Goal: Task Accomplishment & Management: Manage account settings

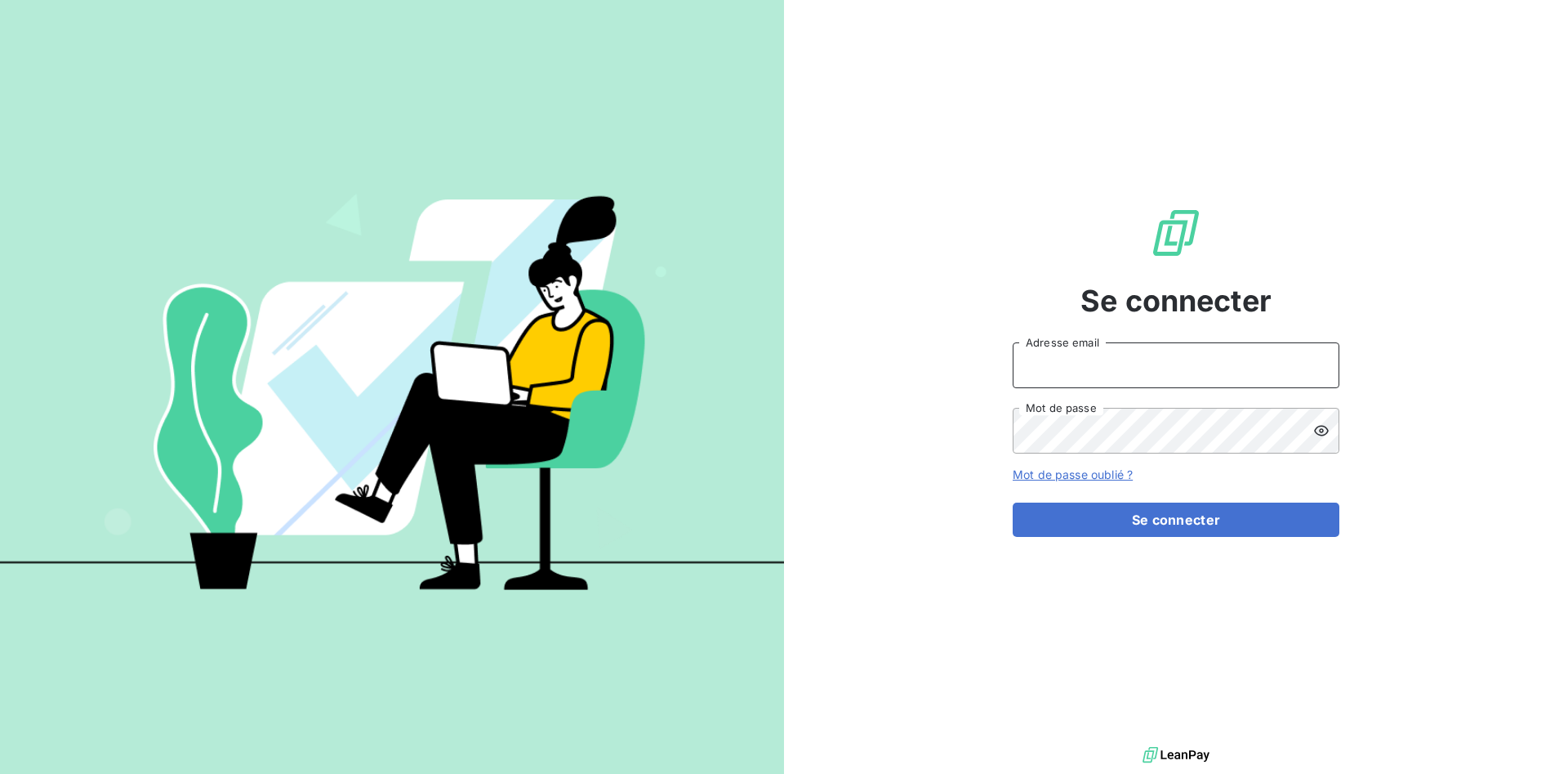
click at [1094, 362] on input "Adresse email" at bounding box center [1176, 365] width 327 height 46
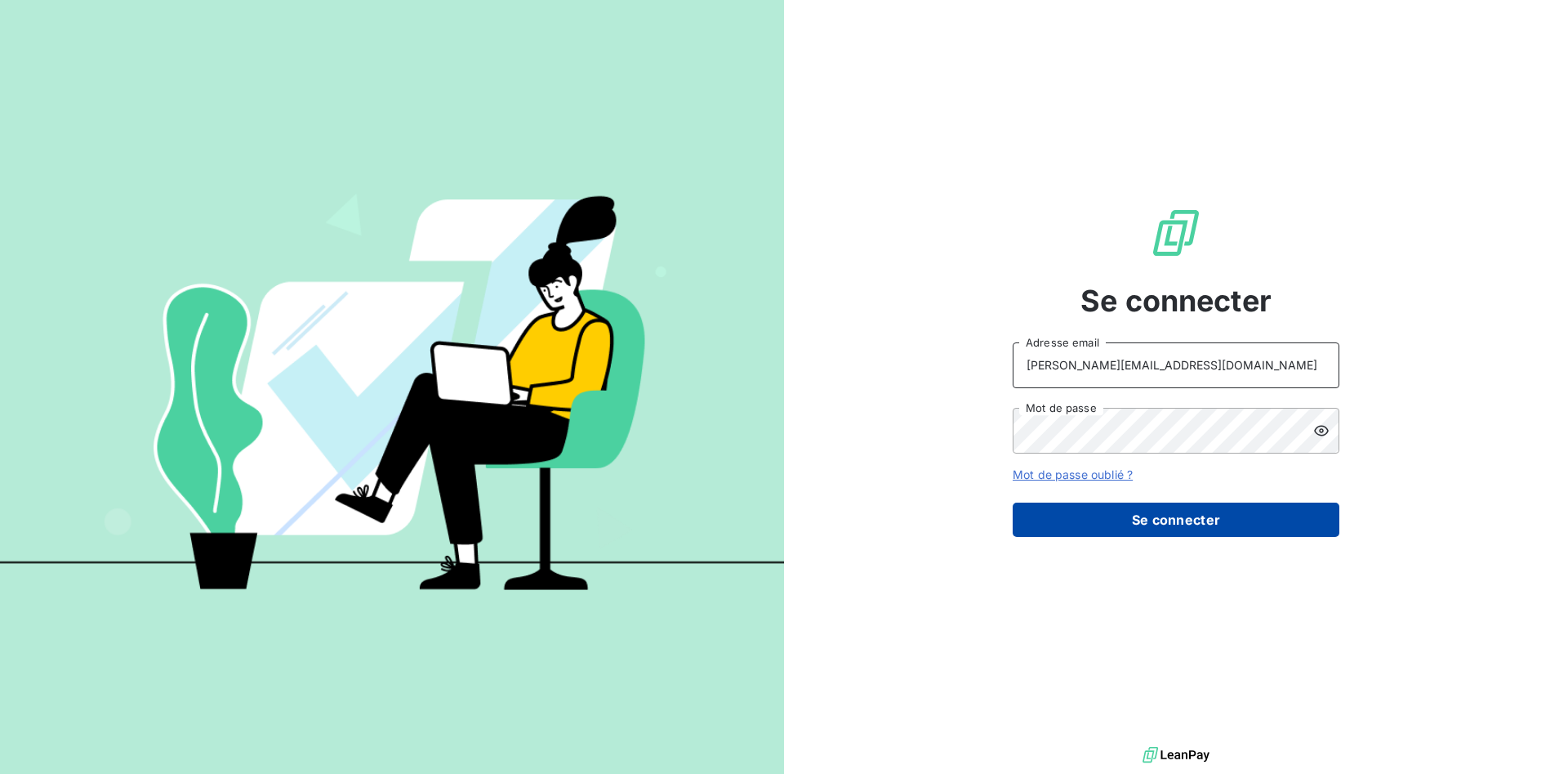
type input "[PERSON_NAME][EMAIL_ADDRESS][DOMAIN_NAME]"
click at [1187, 520] on button "Se connecter" at bounding box center [1176, 519] width 327 height 34
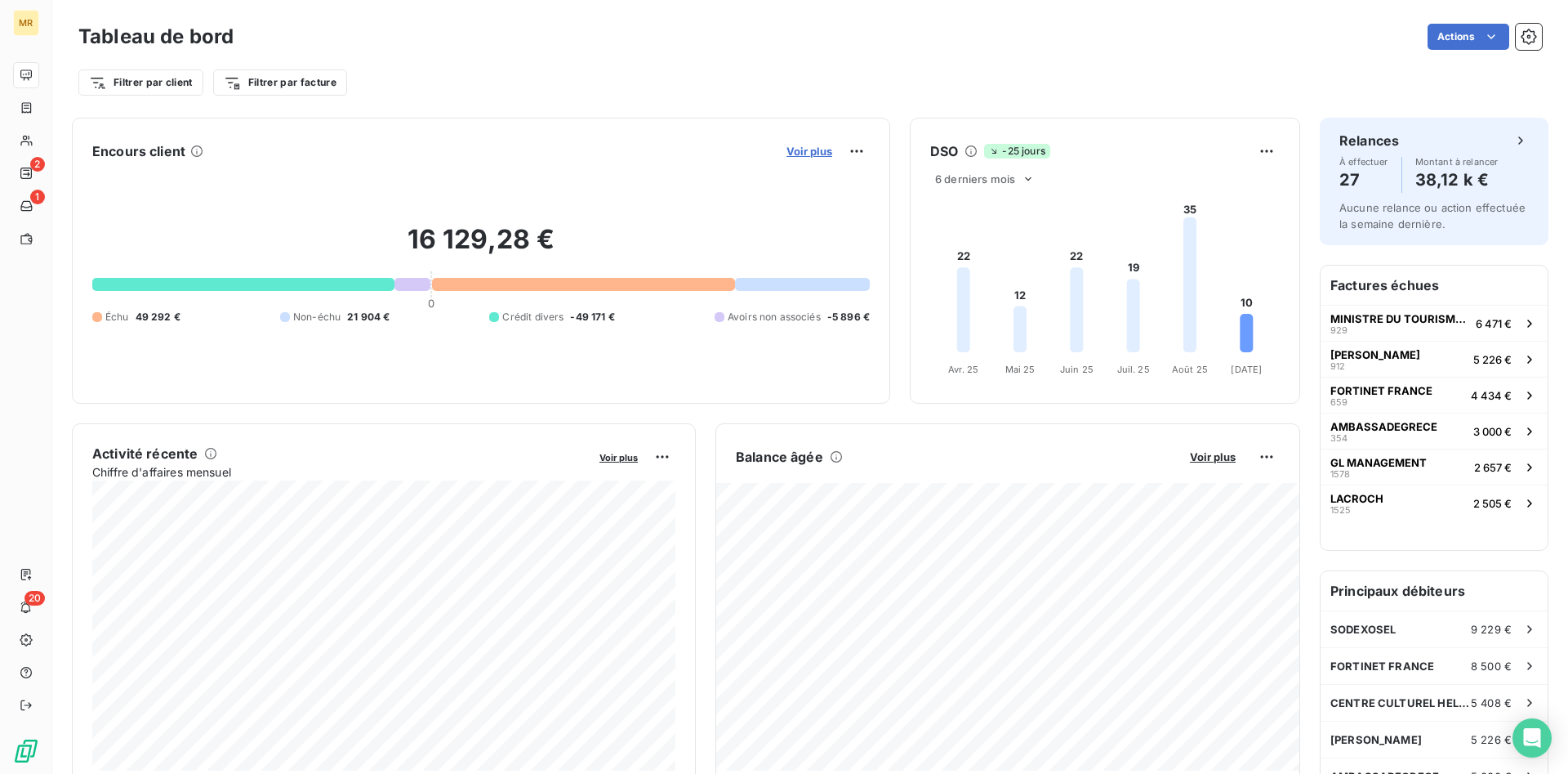
click at [814, 151] on span "Voir plus" at bounding box center [809, 151] width 46 height 13
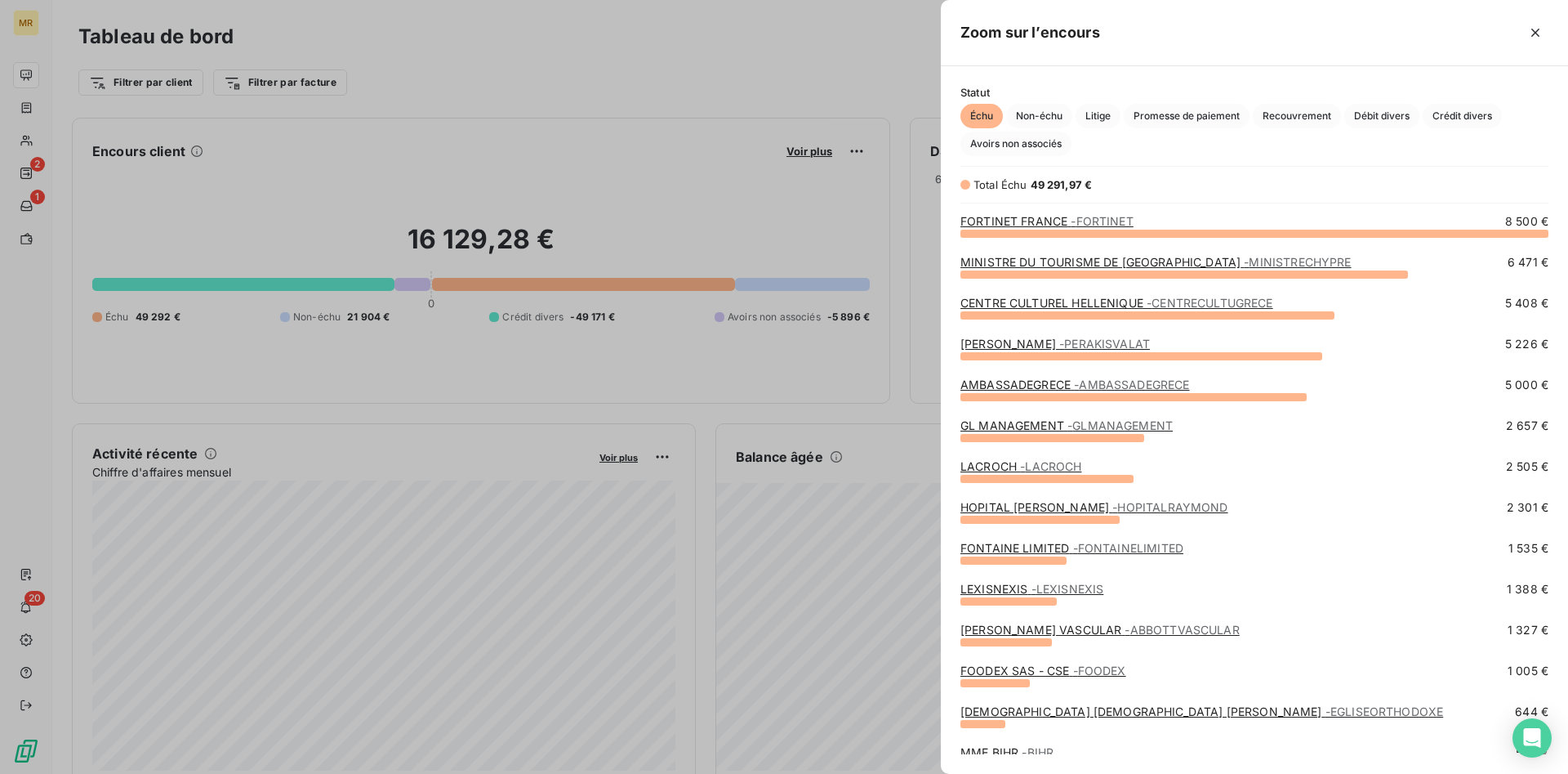
scroll to position [541, 627]
click at [1453, 116] on span "Crédit divers" at bounding box center [1462, 116] width 79 height 24
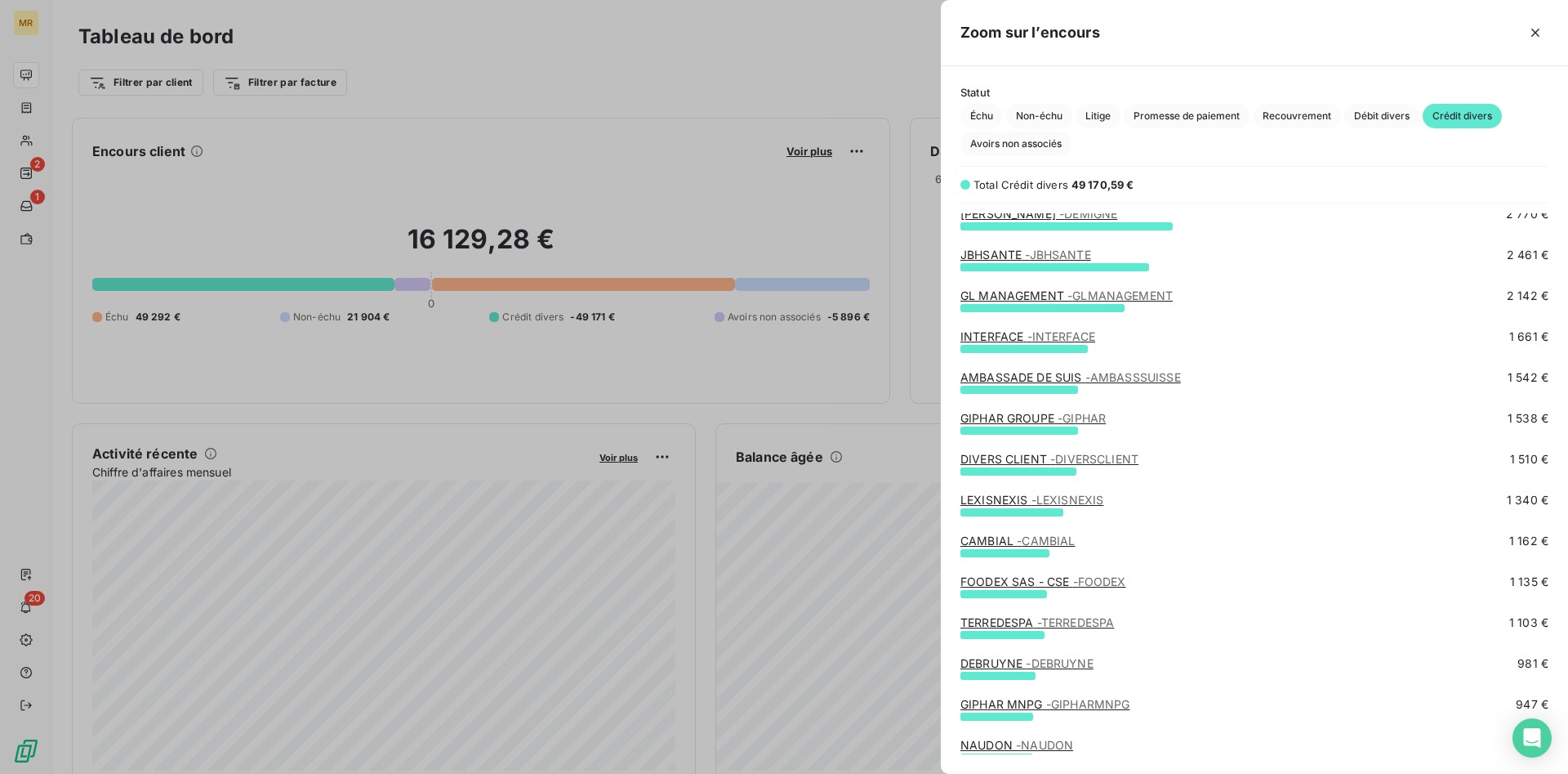
scroll to position [166, 0]
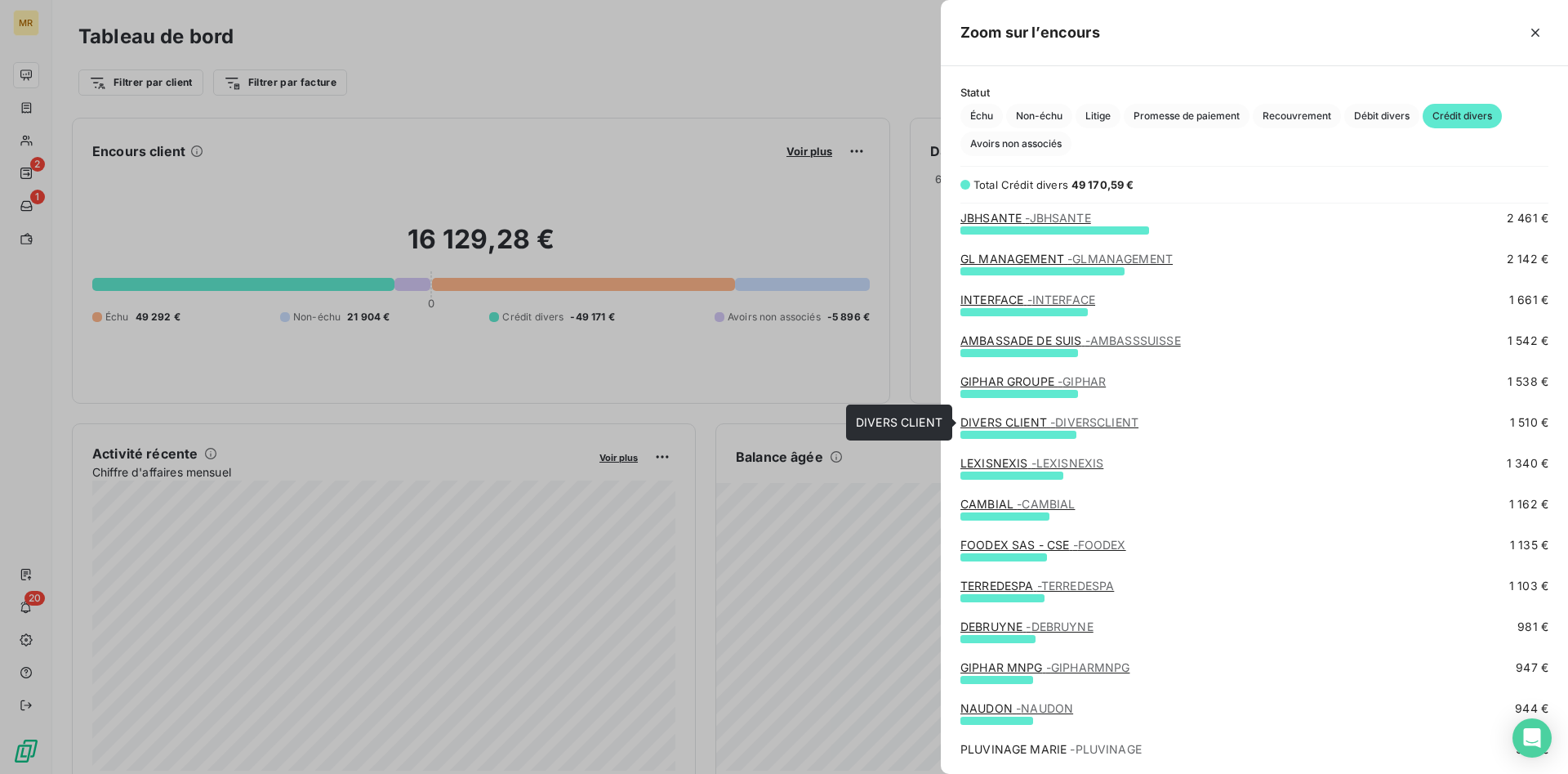
click at [1080, 424] on span "- DIVERSCLIENT" at bounding box center [1094, 422] width 88 height 14
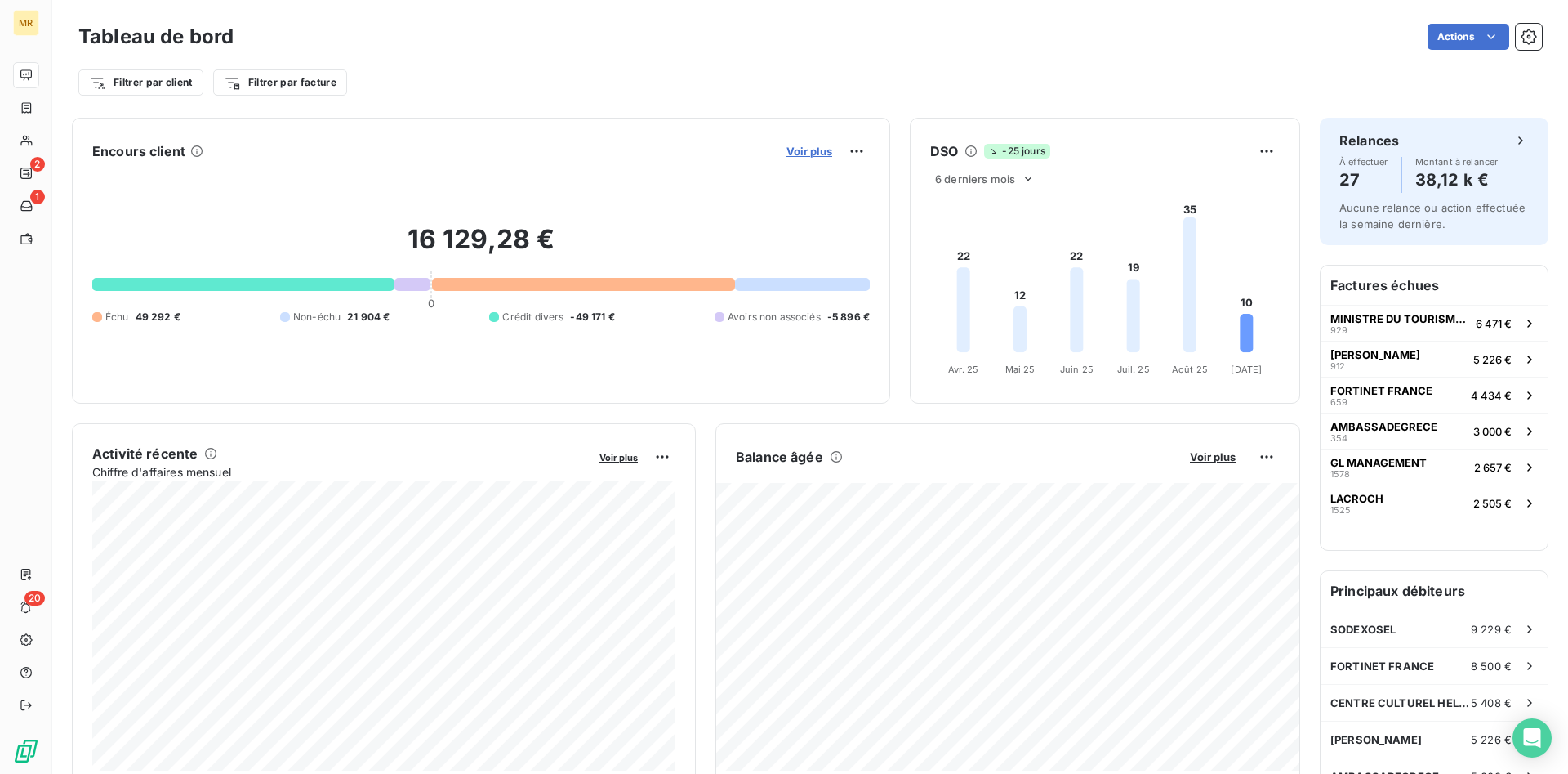
click at [812, 147] on span "Voir plus" at bounding box center [809, 151] width 46 height 13
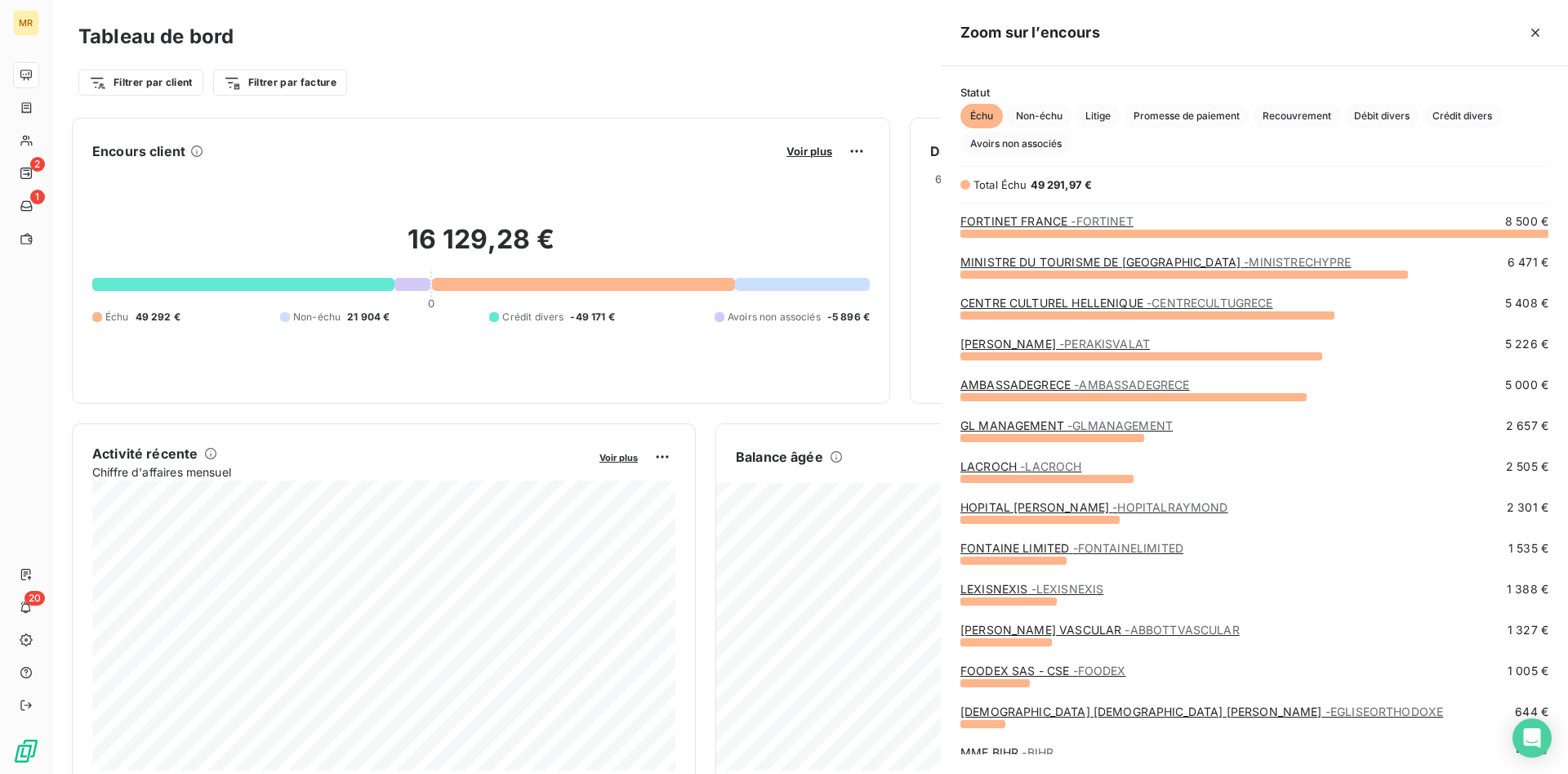
scroll to position [774, 627]
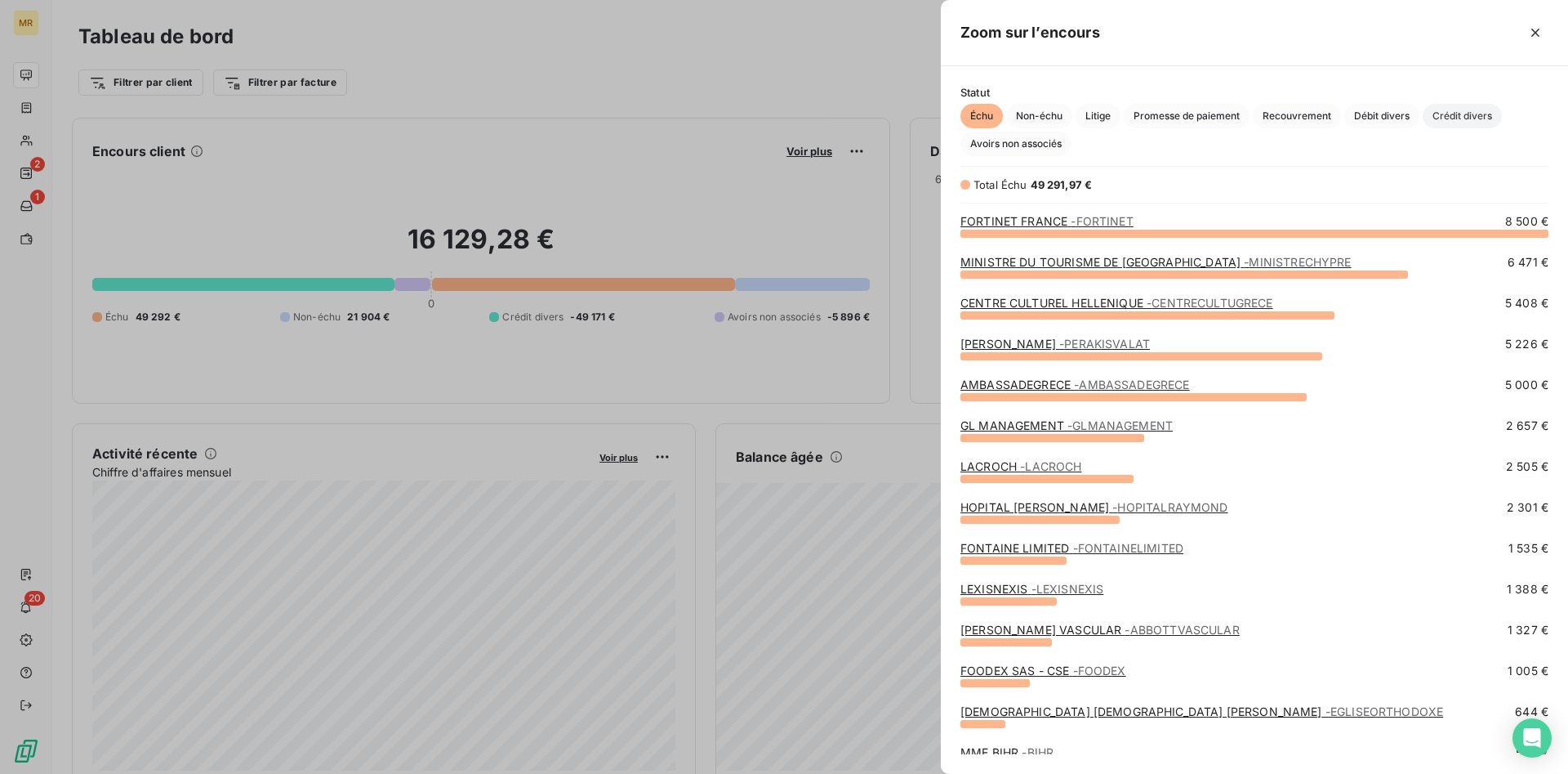
click at [1474, 113] on span "Crédit divers" at bounding box center [1462, 116] width 79 height 24
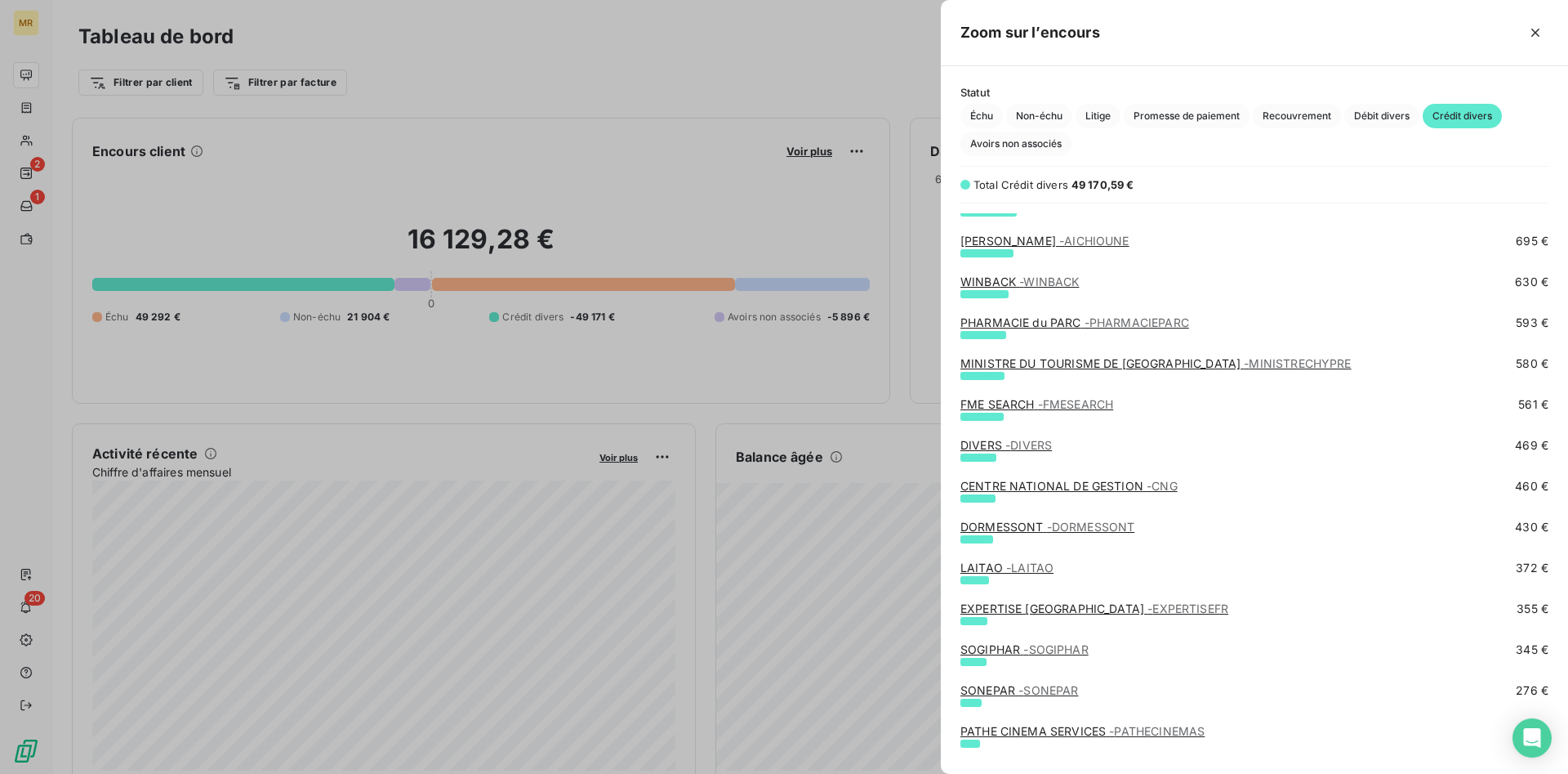
scroll to position [917, 0]
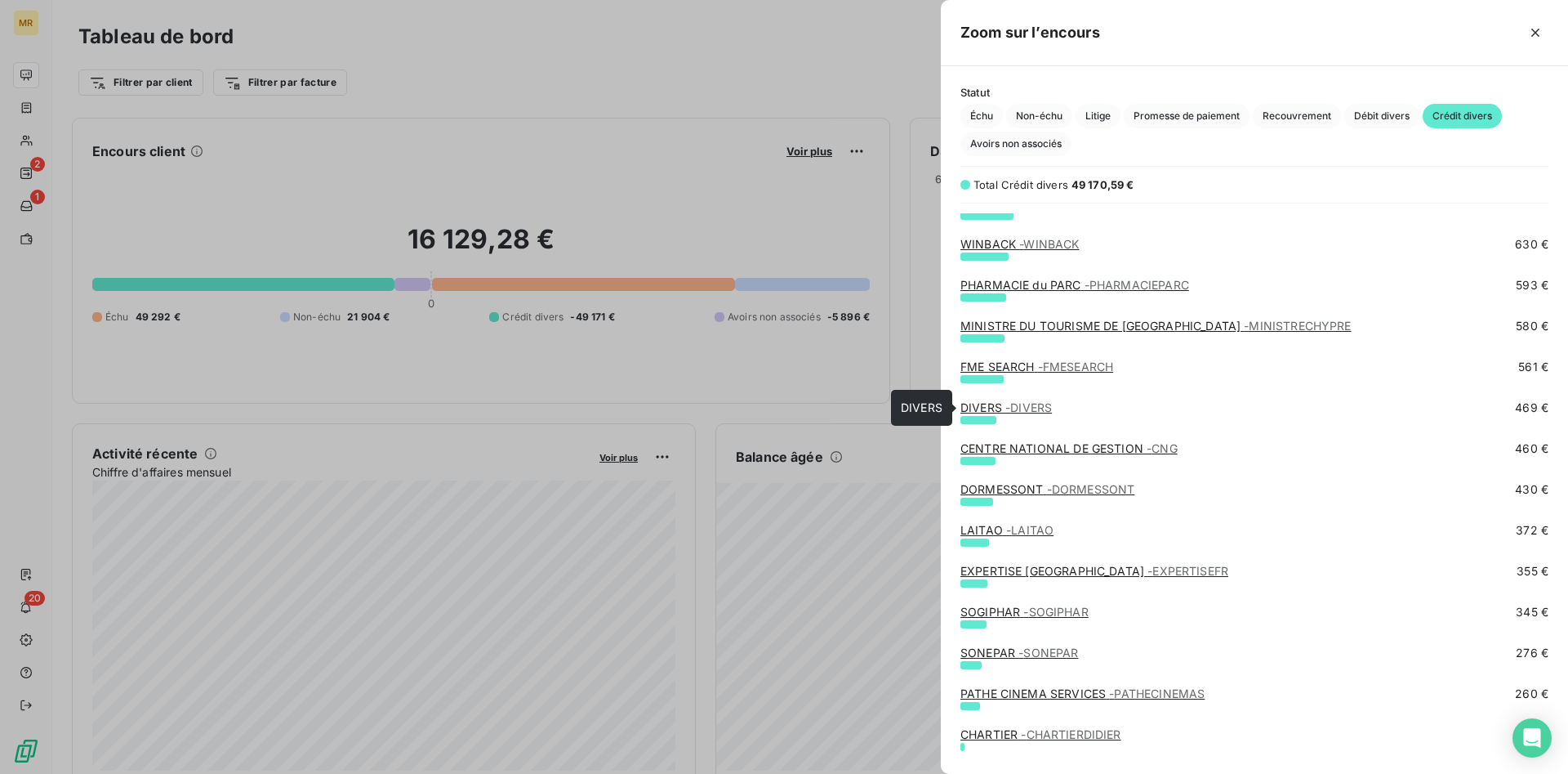
click at [1024, 404] on span "- DIVERS" at bounding box center [1029, 407] width 47 height 14
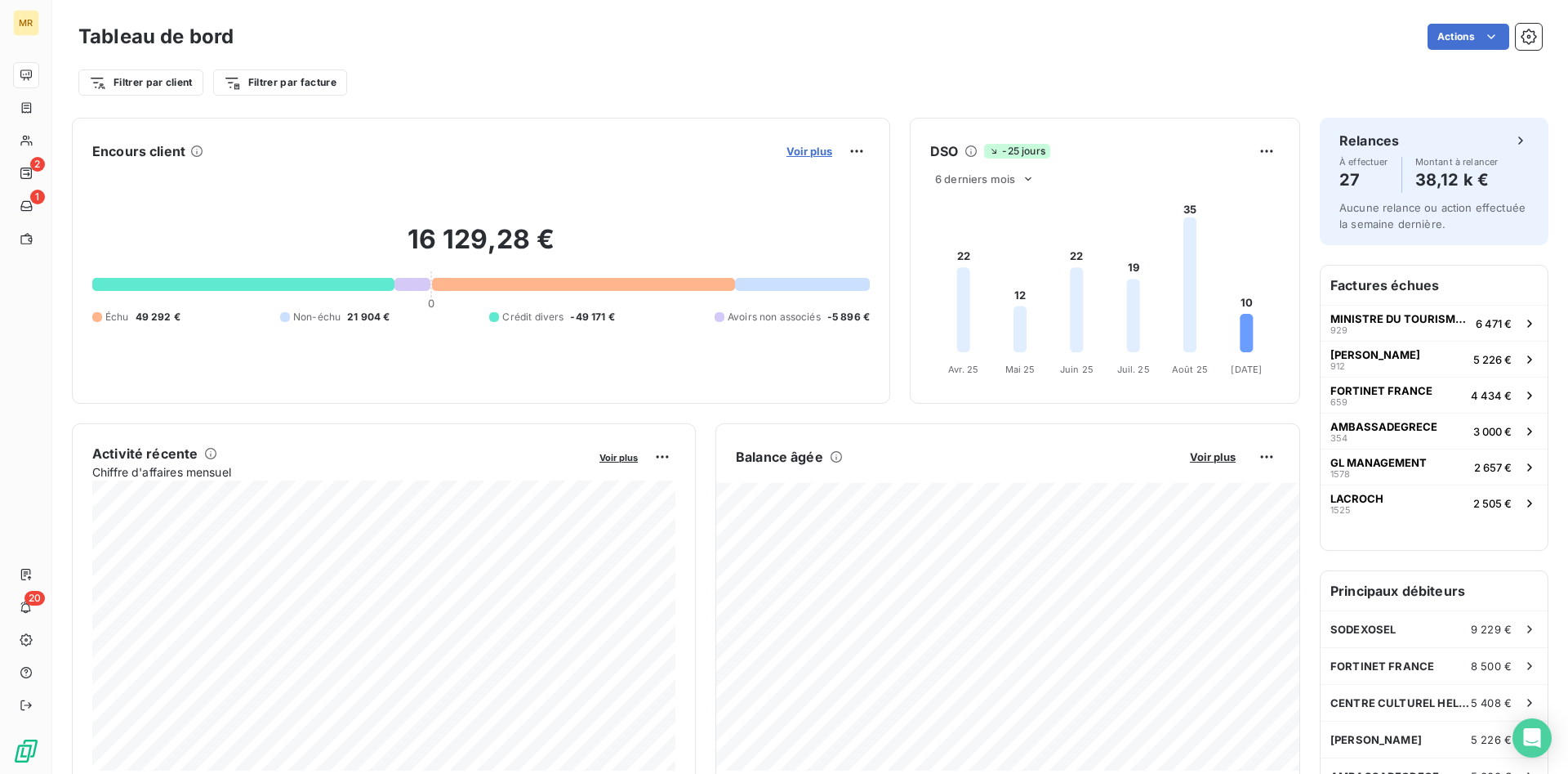
click at [801, 145] on span "Voir plus" at bounding box center [809, 151] width 46 height 13
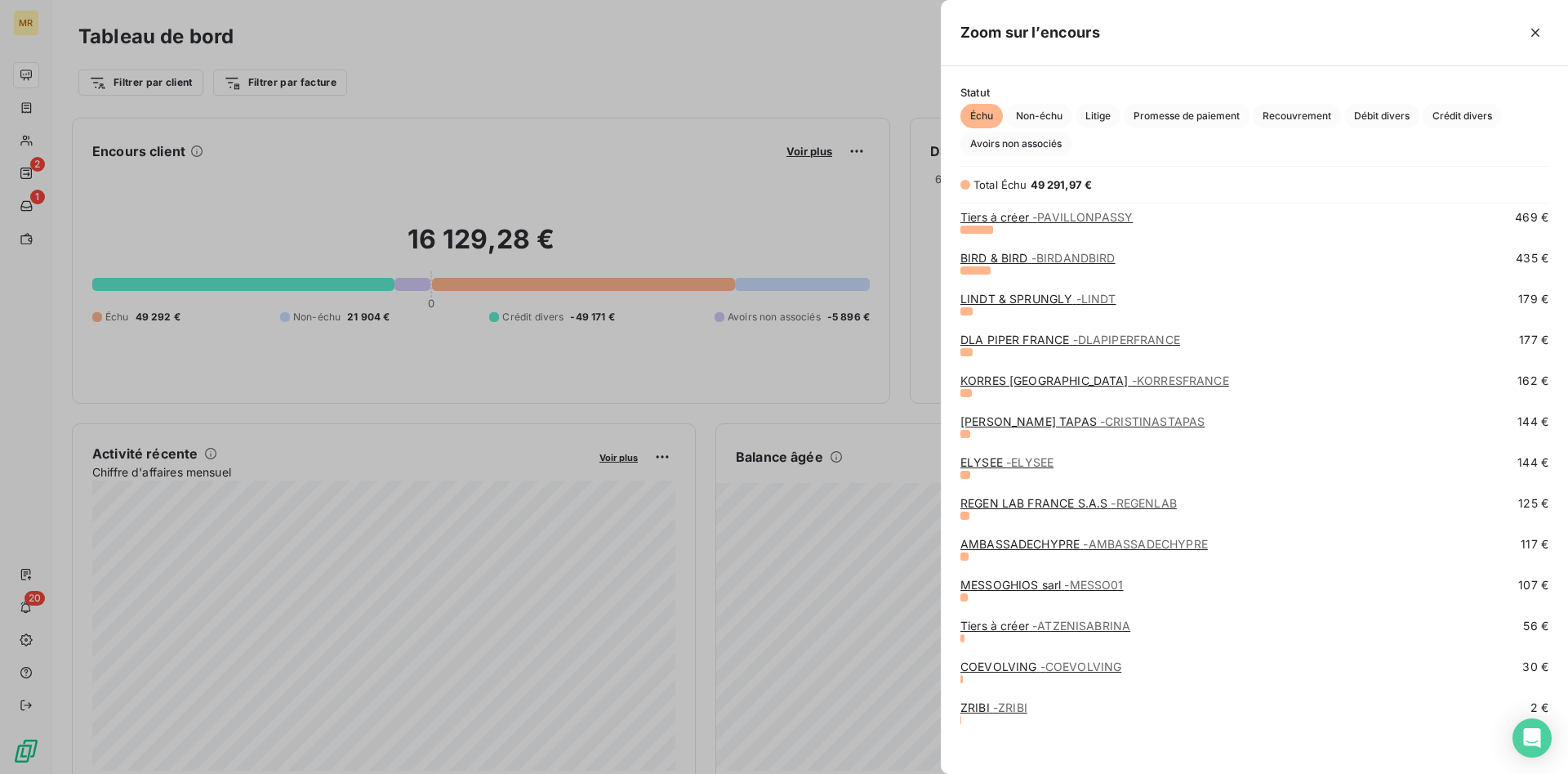
scroll to position [786, 0]
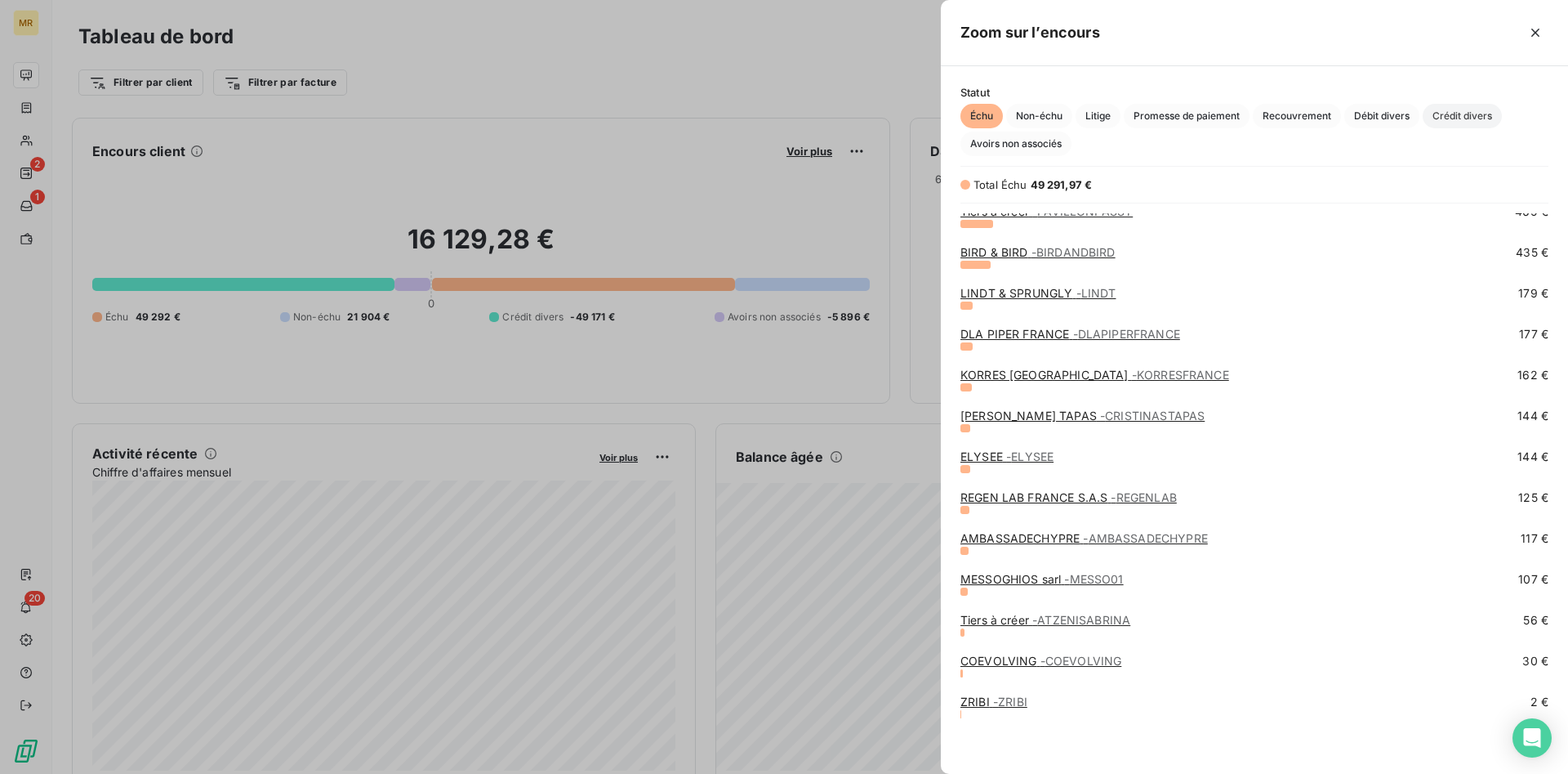
click at [1480, 116] on span "Crédit divers" at bounding box center [1462, 116] width 79 height 24
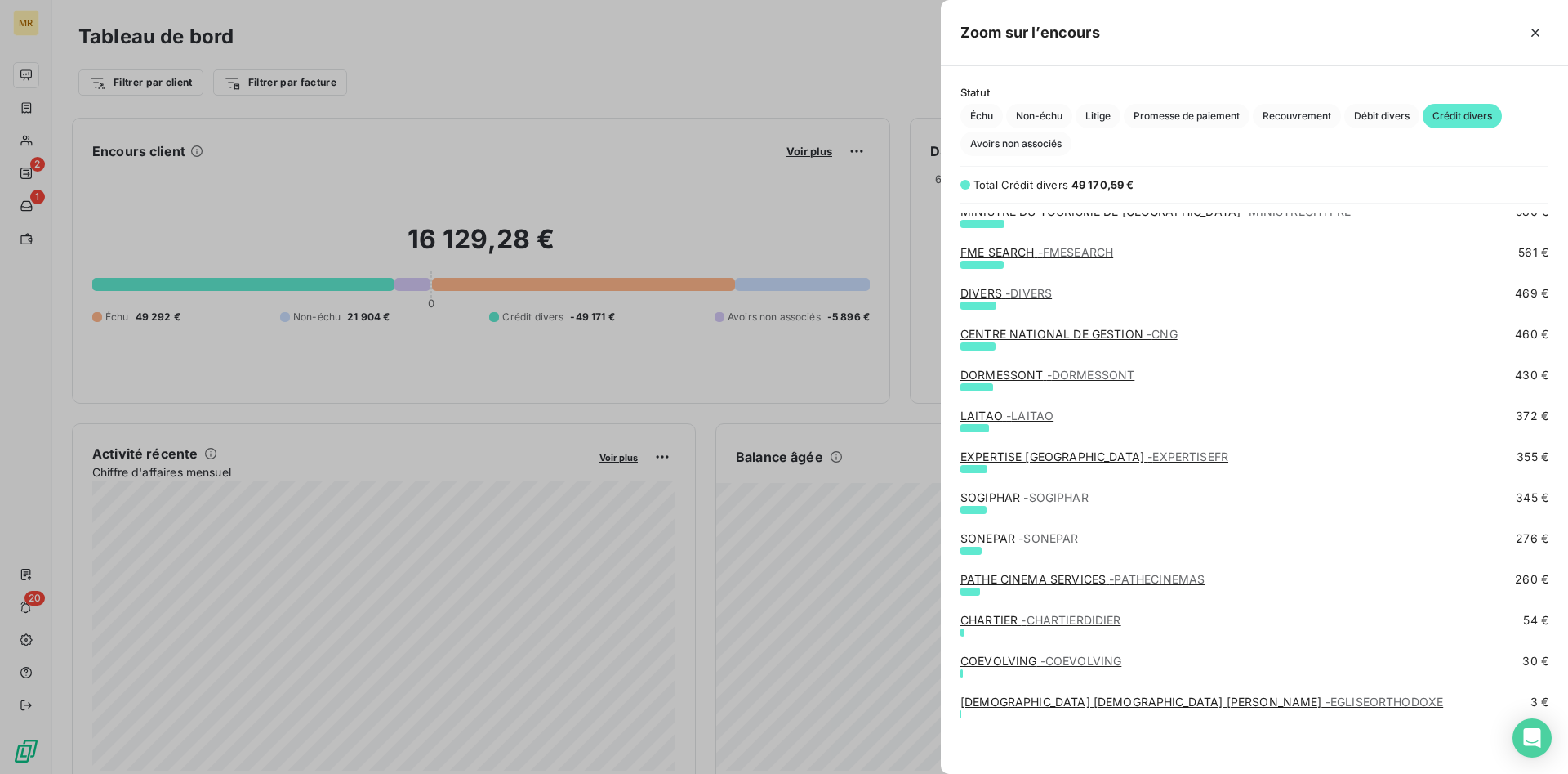
scroll to position [781, 0]
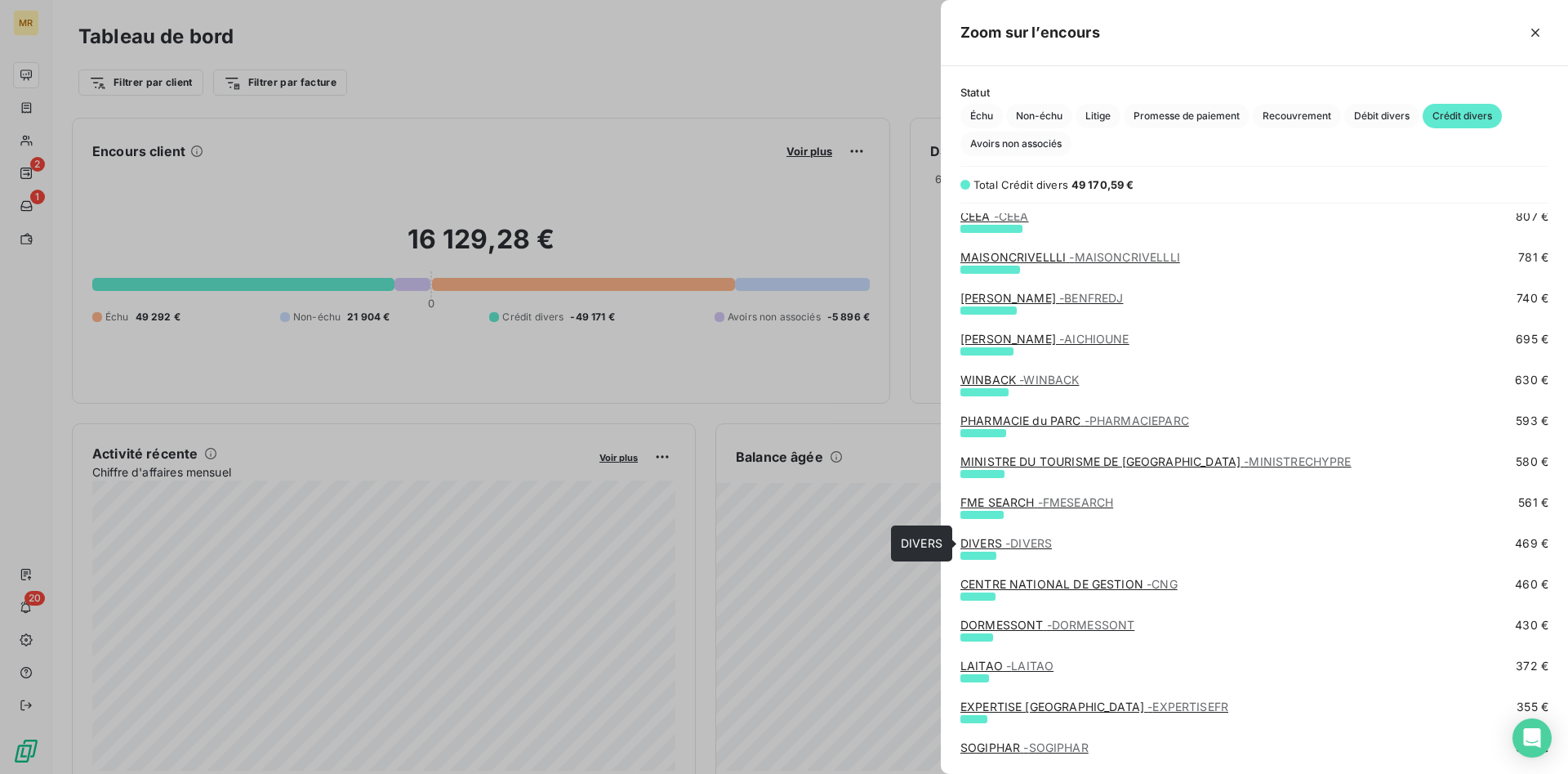
click at [1003, 545] on link "DIVERS - DIVERS" at bounding box center [1006, 543] width 91 height 14
click at [1003, 544] on link "DIVERS - DIVERS" at bounding box center [1006, 543] width 91 height 14
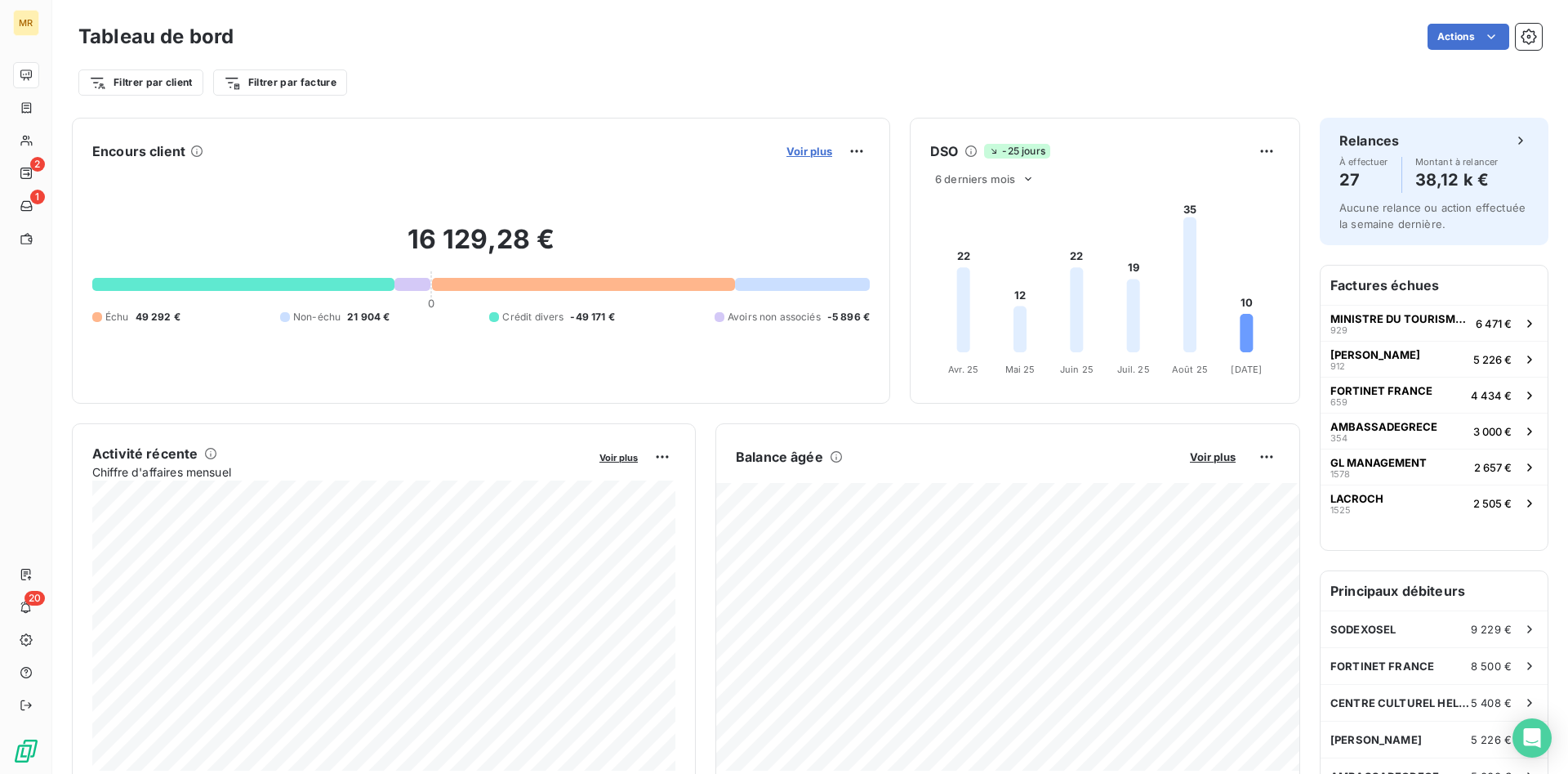
click at [814, 152] on span "Voir plus" at bounding box center [809, 151] width 46 height 13
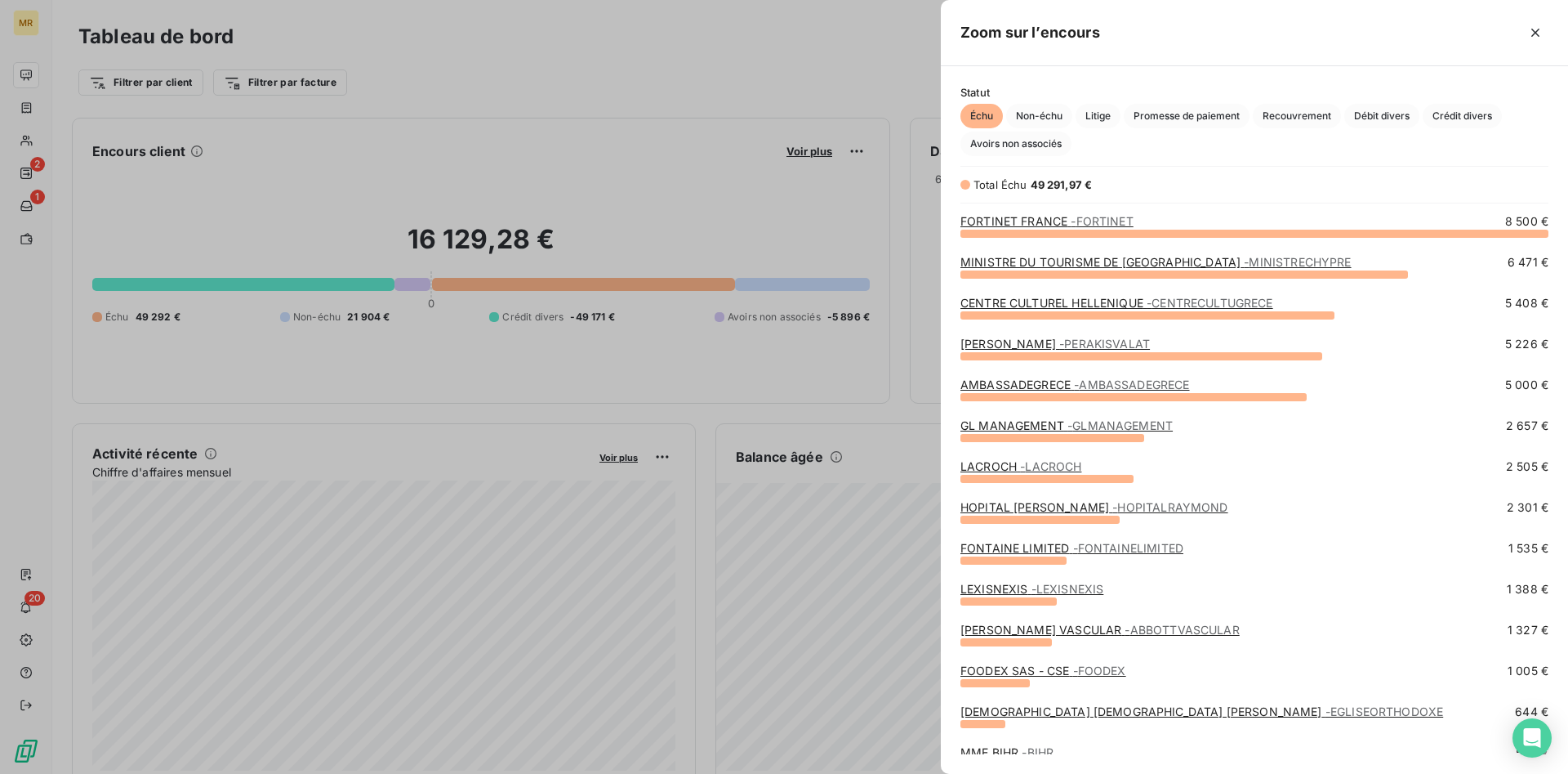
scroll to position [774, 627]
click at [811, 205] on div at bounding box center [784, 387] width 1568 height 774
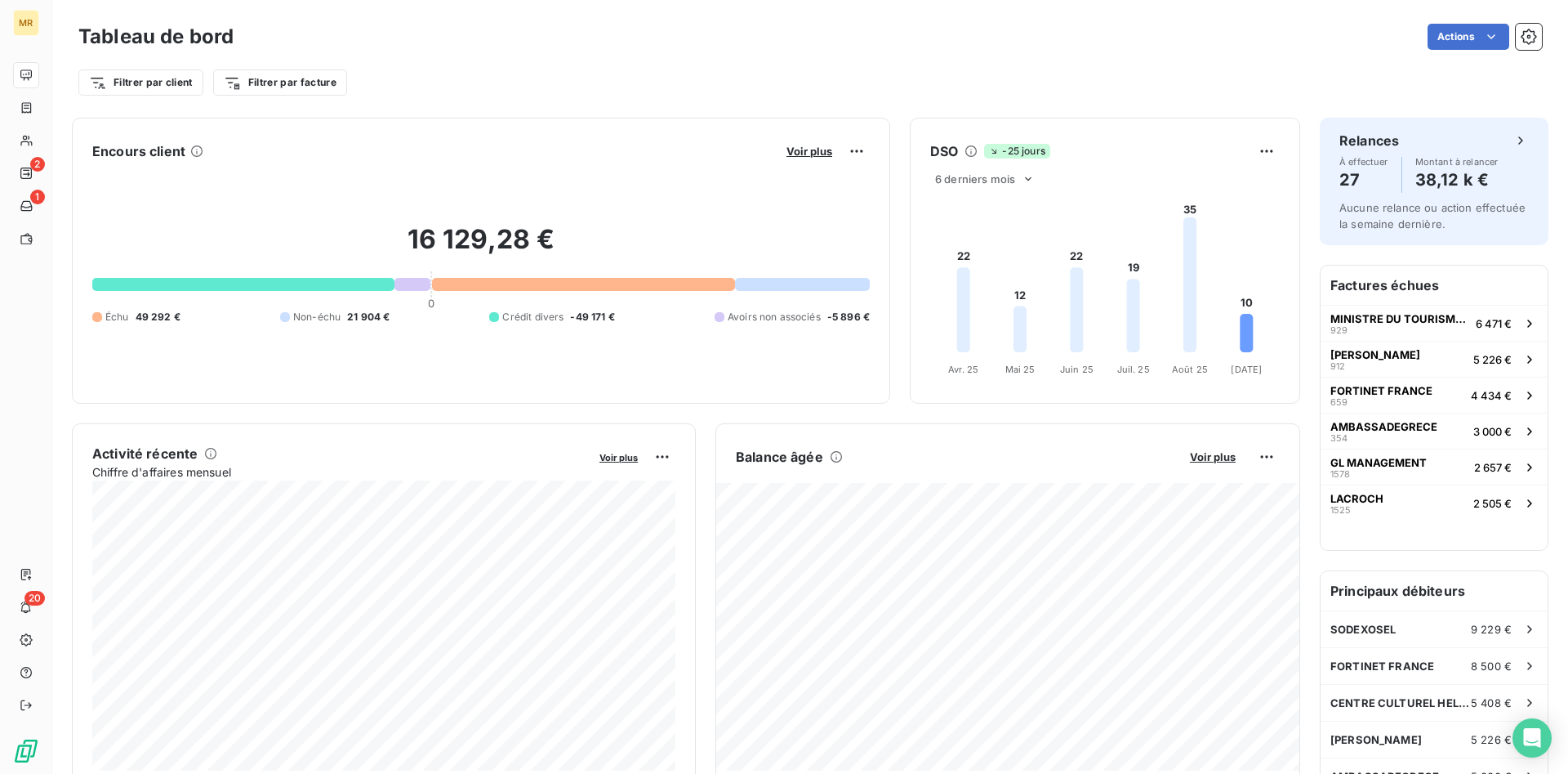
click at [814, 150] on span "Voir plus" at bounding box center [809, 151] width 46 height 13
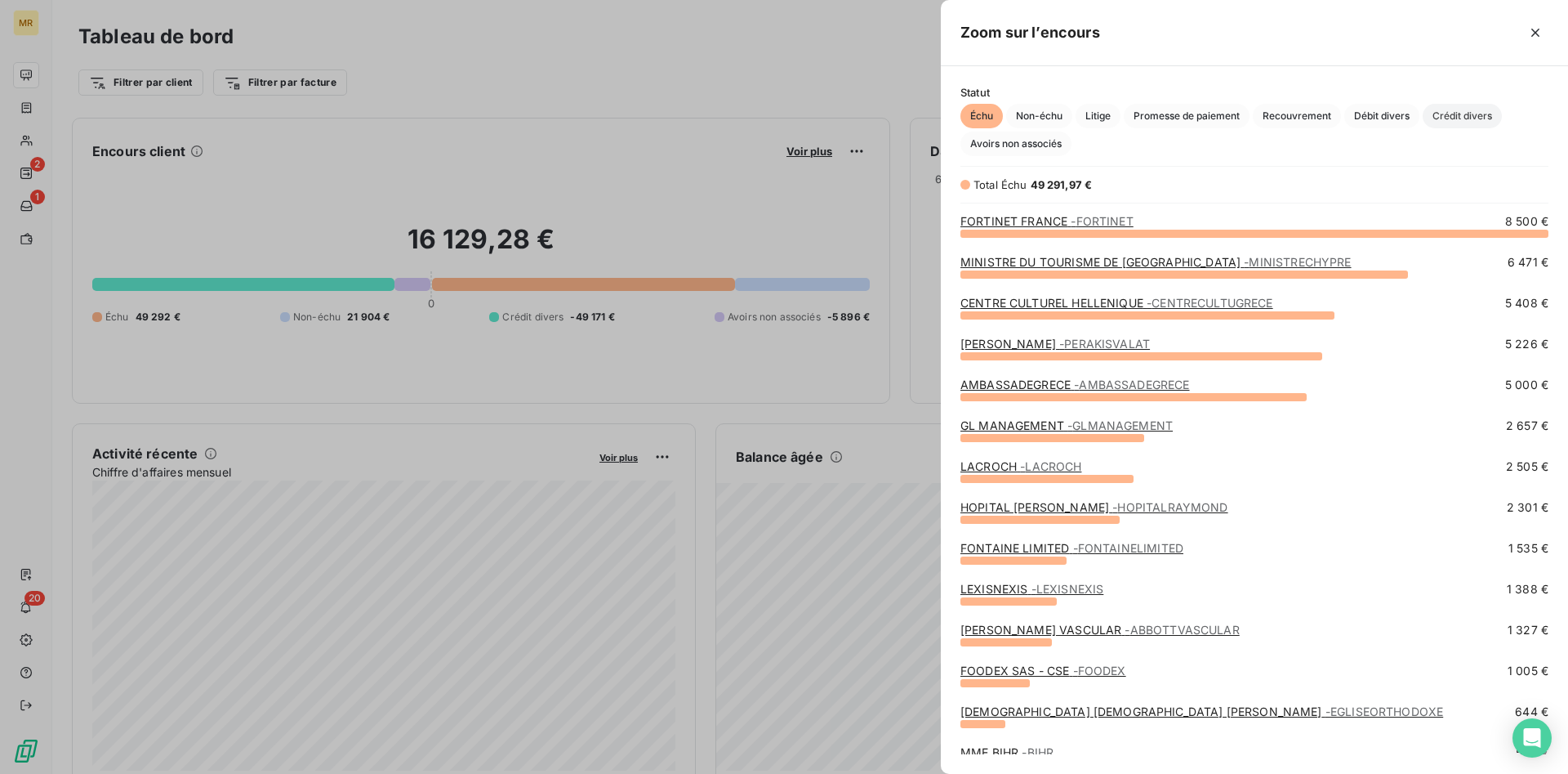
click at [1469, 114] on span "Crédit divers" at bounding box center [1462, 116] width 79 height 24
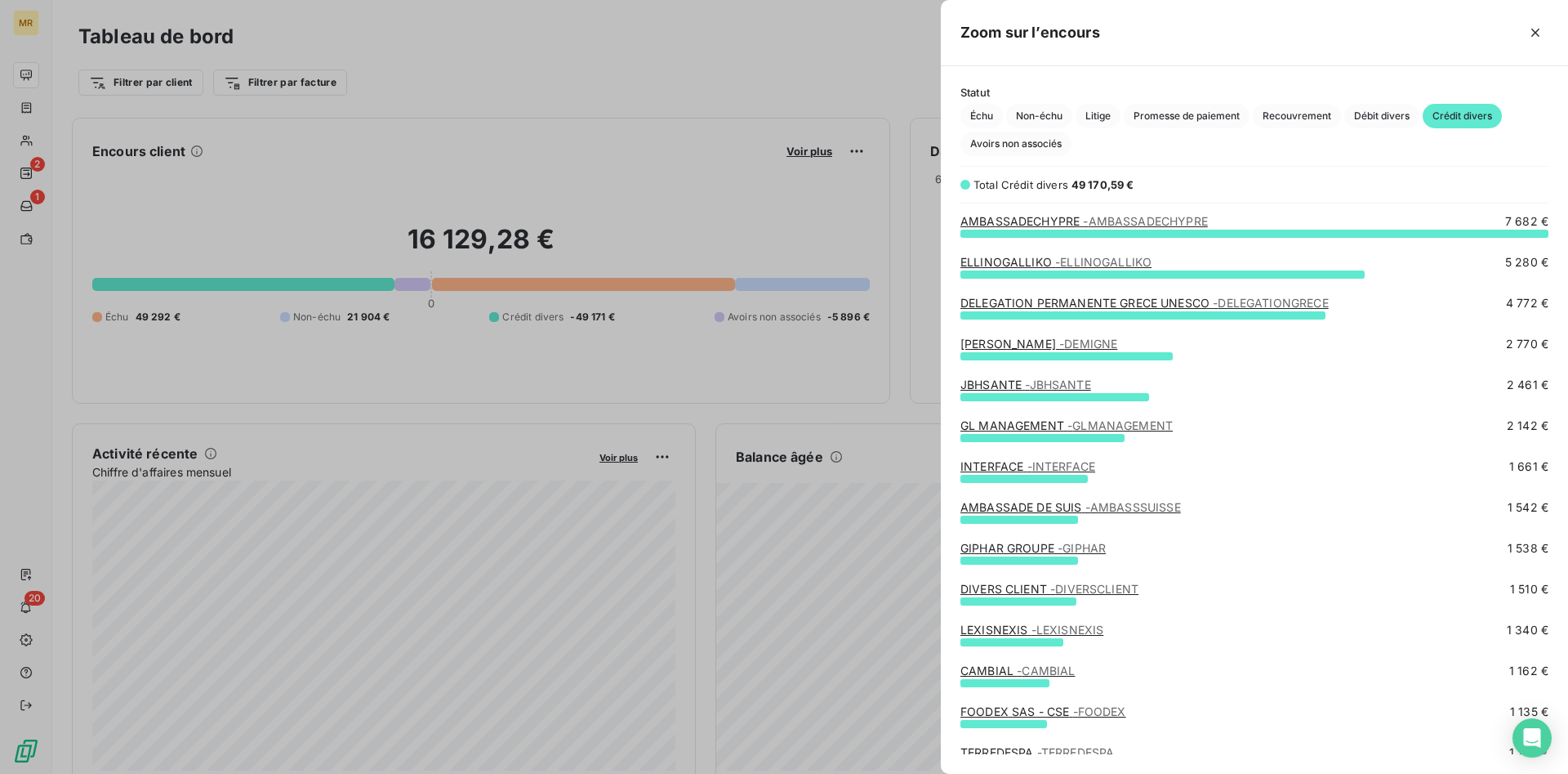
click at [713, 92] on div at bounding box center [784, 387] width 1568 height 774
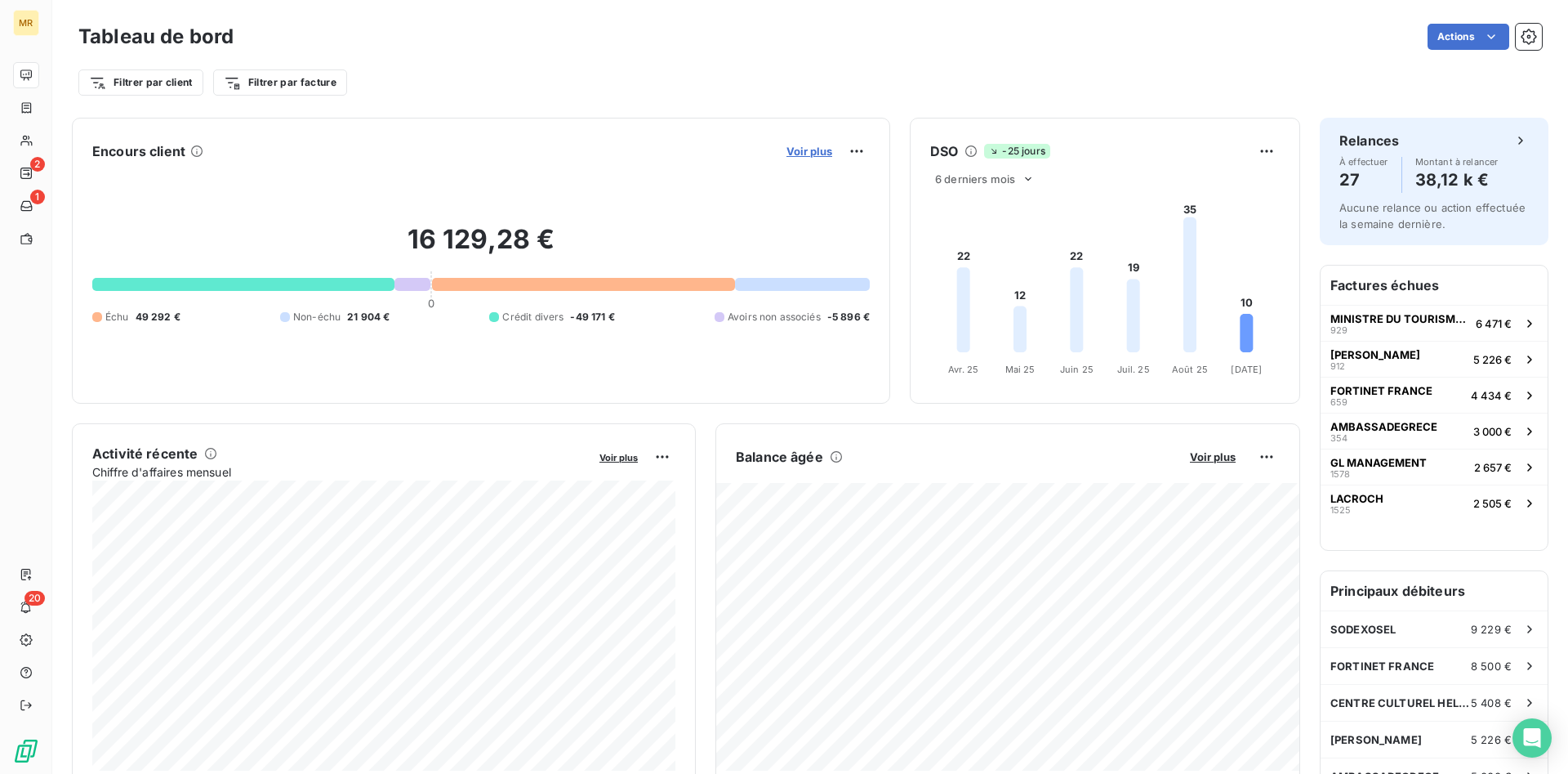
click at [805, 150] on span "Voir plus" at bounding box center [809, 151] width 46 height 13
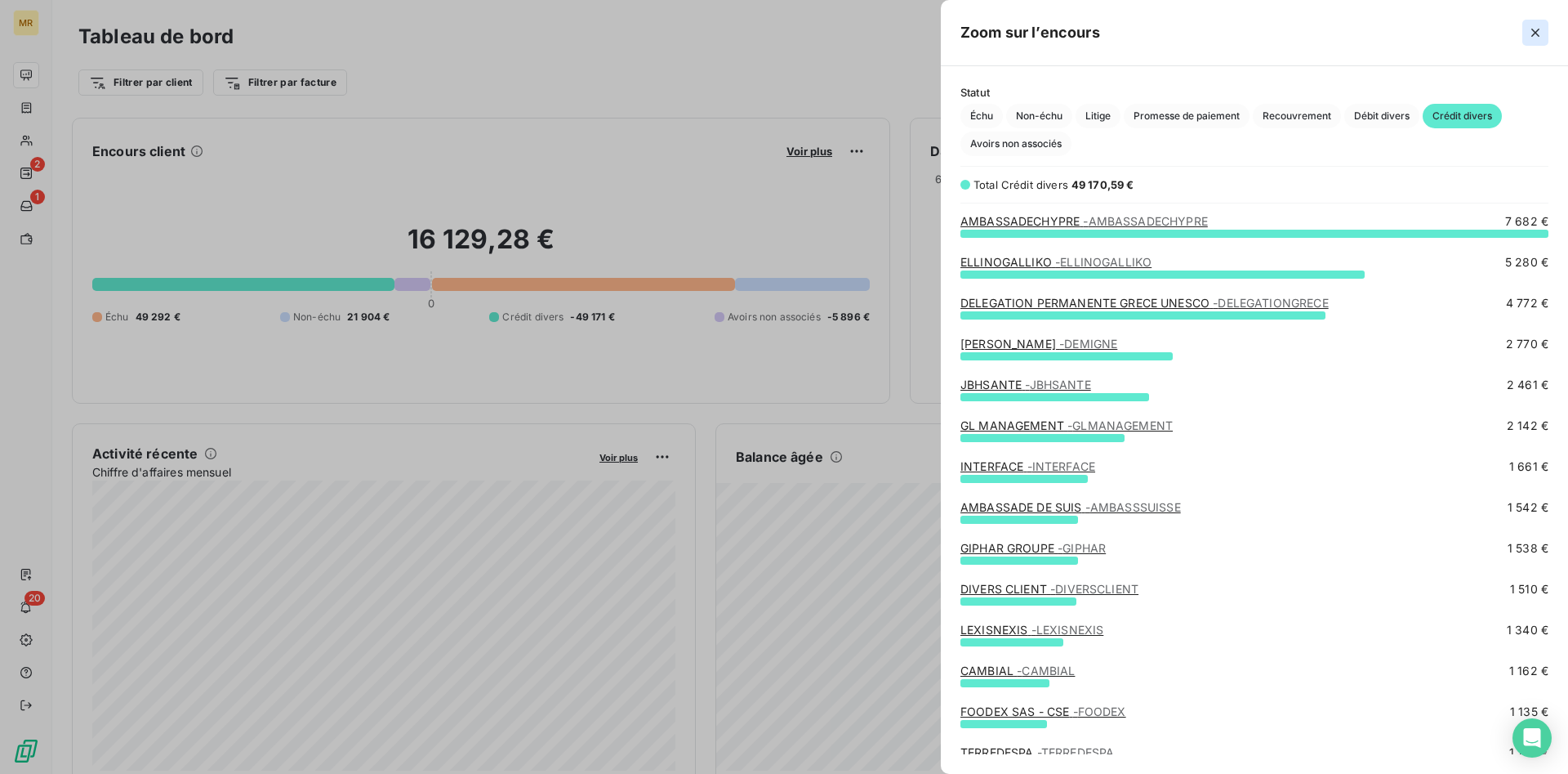
click at [1536, 33] on icon "button" at bounding box center [1536, 32] width 8 height 8
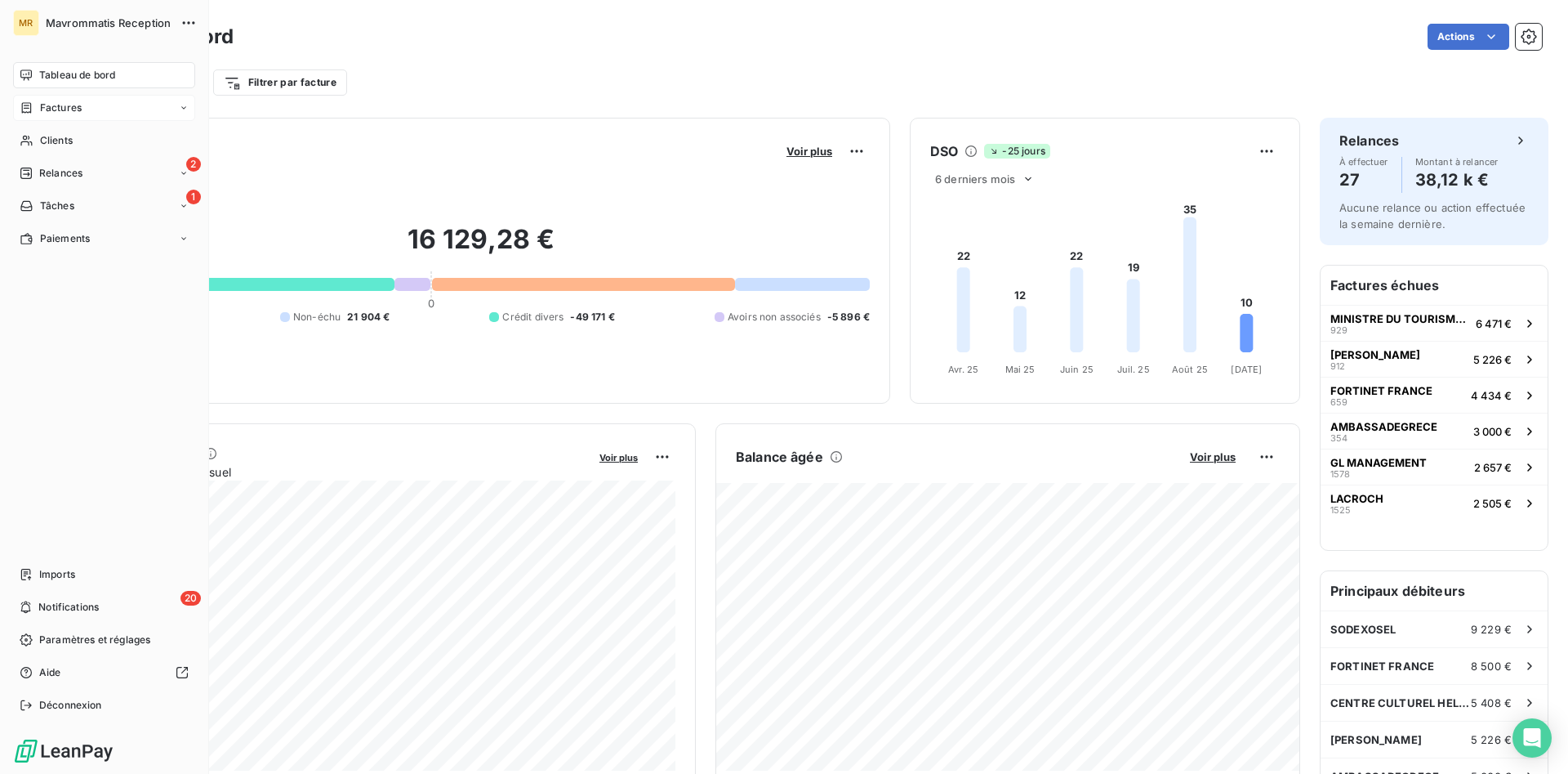
click at [75, 104] on span "Factures" at bounding box center [61, 108] width 42 height 15
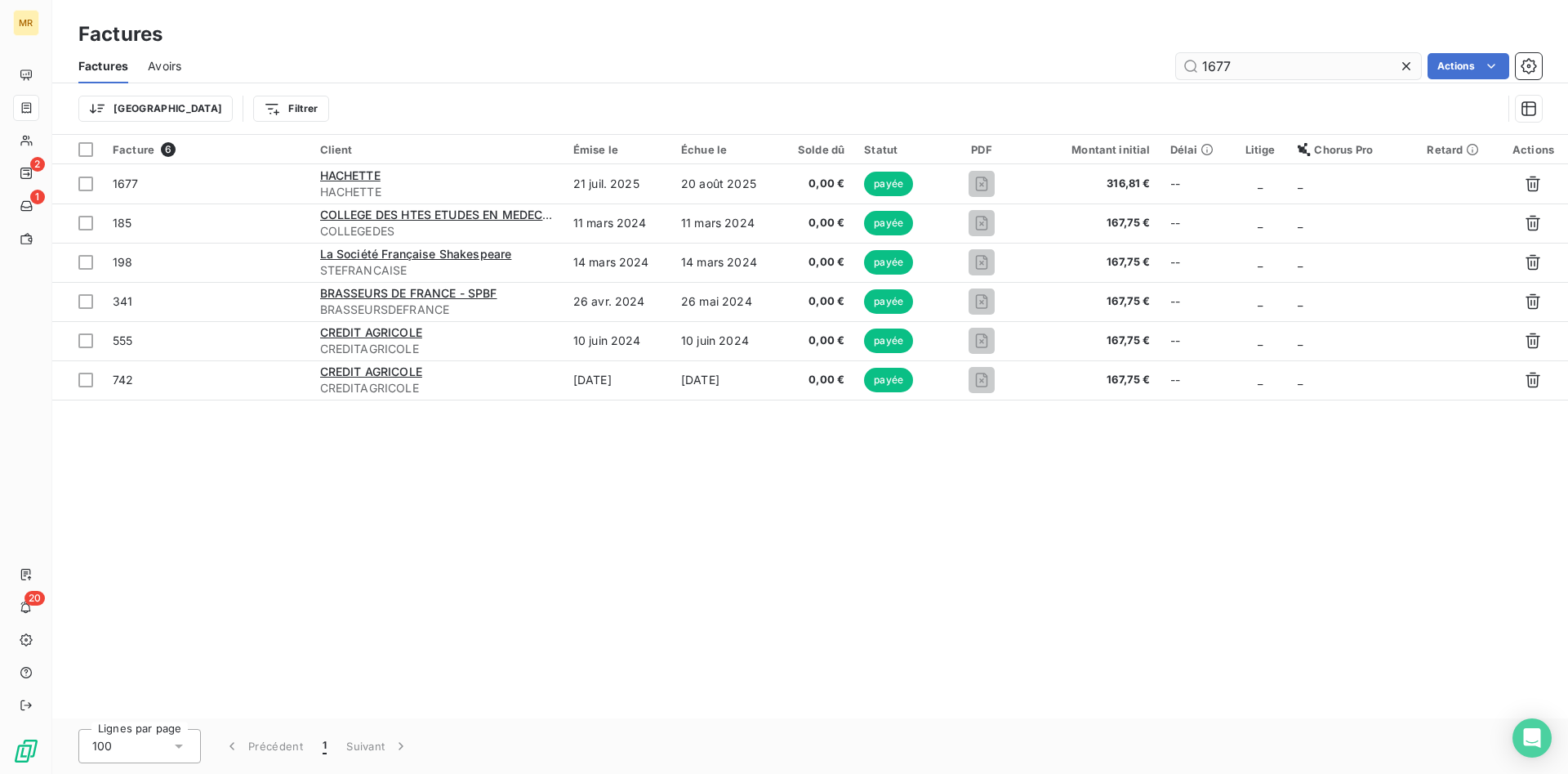
drag, startPoint x: 1271, startPoint y: 69, endPoint x: 1217, endPoint y: 69, distance: 54.0
click at [1217, 69] on input "1677" at bounding box center [1298, 66] width 245 height 26
type input "1686"
